Goal: Task Accomplishment & Management: Use online tool/utility

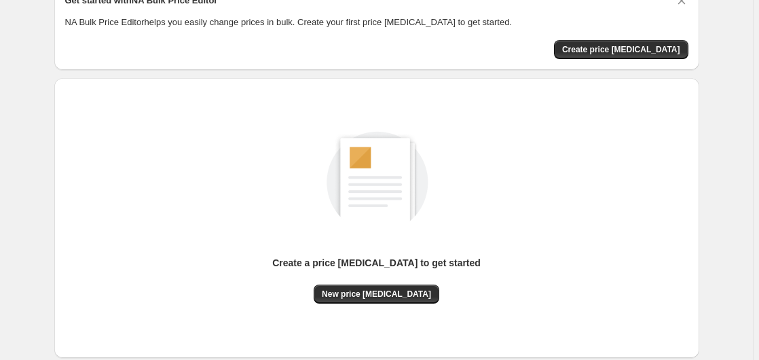
scroll to position [139, 0]
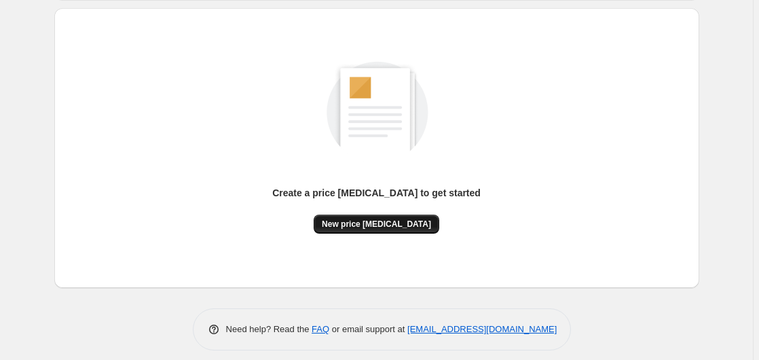
click at [367, 228] on span "New price [MEDICAL_DATA]" at bounding box center [376, 224] width 109 height 11
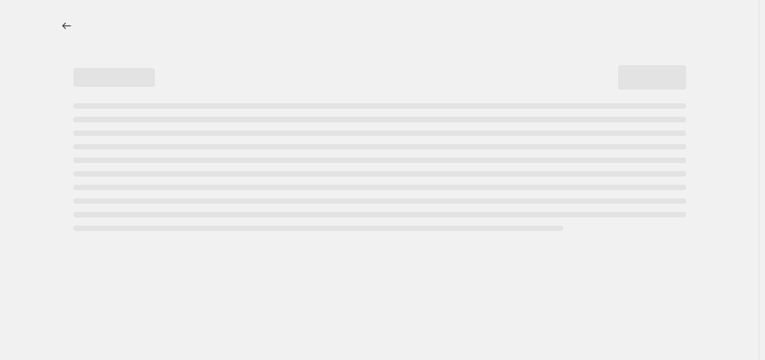
select select "percentage"
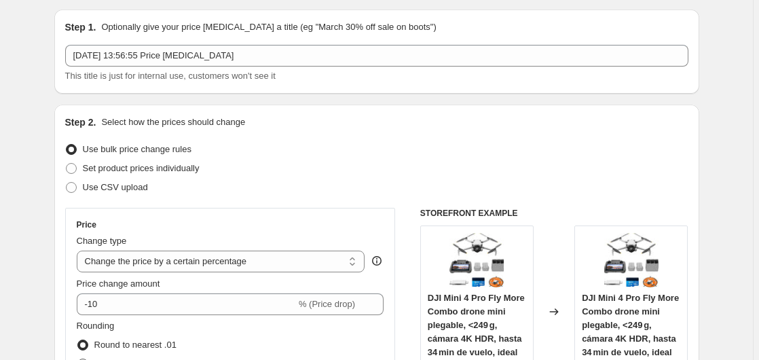
scroll to position [208, 0]
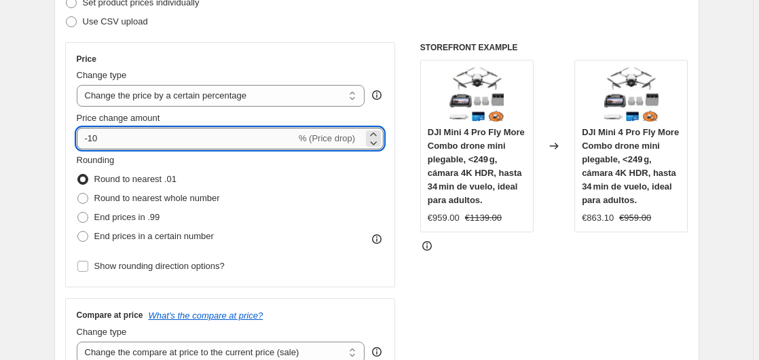
click at [113, 149] on input "-10" at bounding box center [186, 139] width 219 height 22
type input "-1"
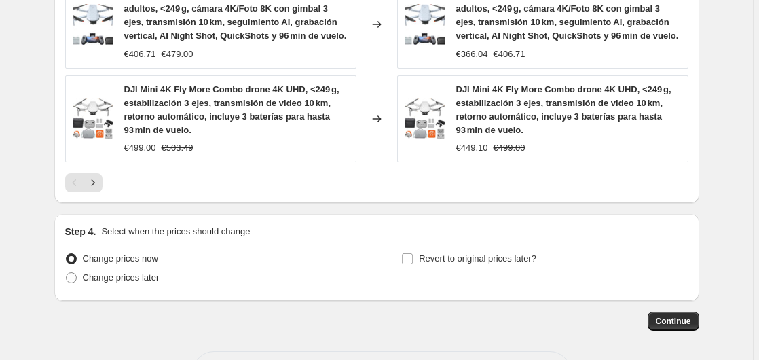
scroll to position [1142, 0]
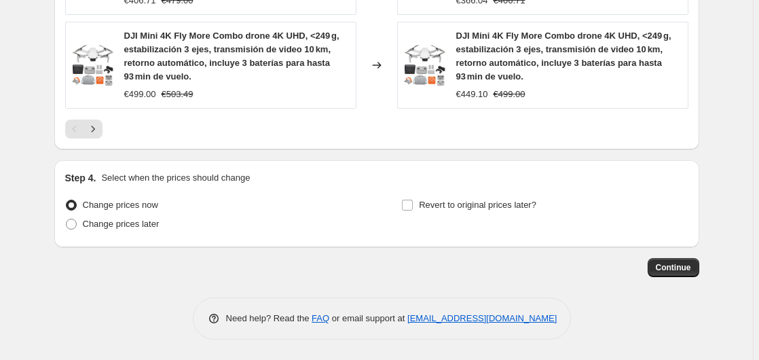
type input "-35"
click at [657, 258] on div "Continue" at bounding box center [376, 267] width 645 height 19
click at [672, 266] on span "Continue" at bounding box center [673, 267] width 35 height 11
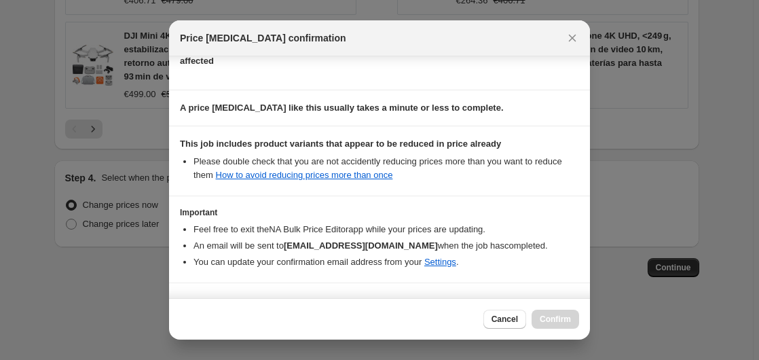
scroll to position [215, 0]
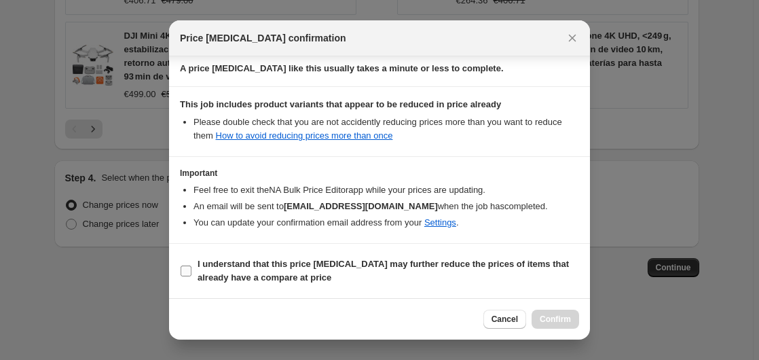
click at [204, 257] on span "I understand that this price [MEDICAL_DATA] may further reduce the prices of it…" at bounding box center [389, 270] width 382 height 27
click at [191, 266] on input "I understand that this price [MEDICAL_DATA] may further reduce the prices of it…" at bounding box center [186, 271] width 11 height 11
checkbox input "true"
click at [568, 328] on button "Confirm" at bounding box center [556, 319] width 48 height 19
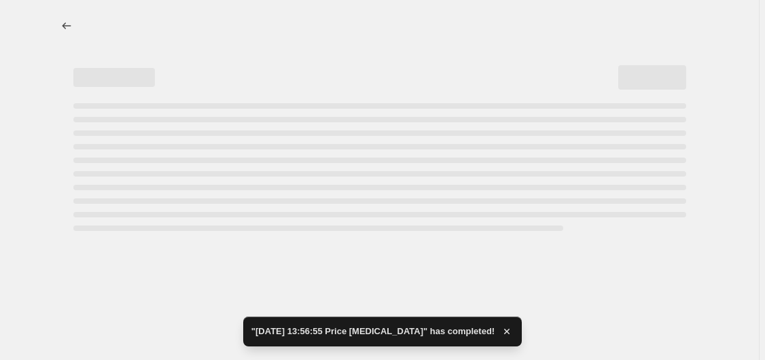
select select "percentage"
